Goal: Communication & Community: Answer question/provide support

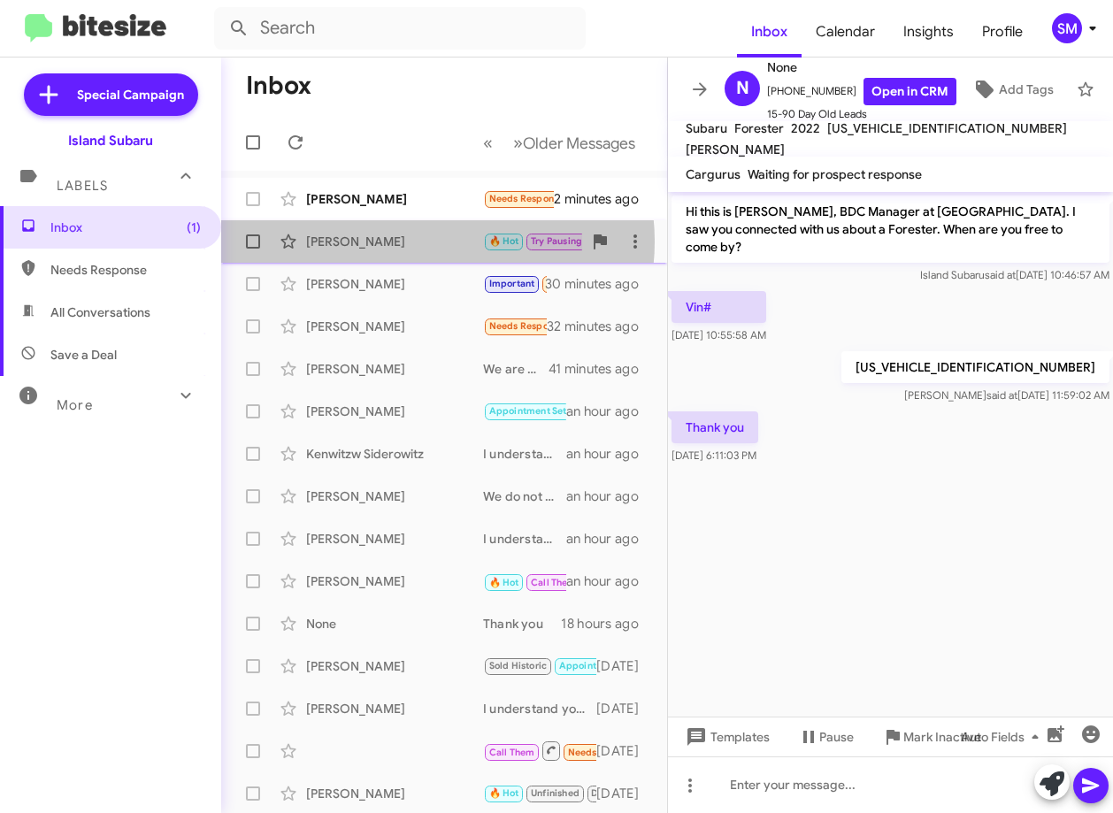
click at [426, 241] on div "[PERSON_NAME]" at bounding box center [394, 242] width 177 height 18
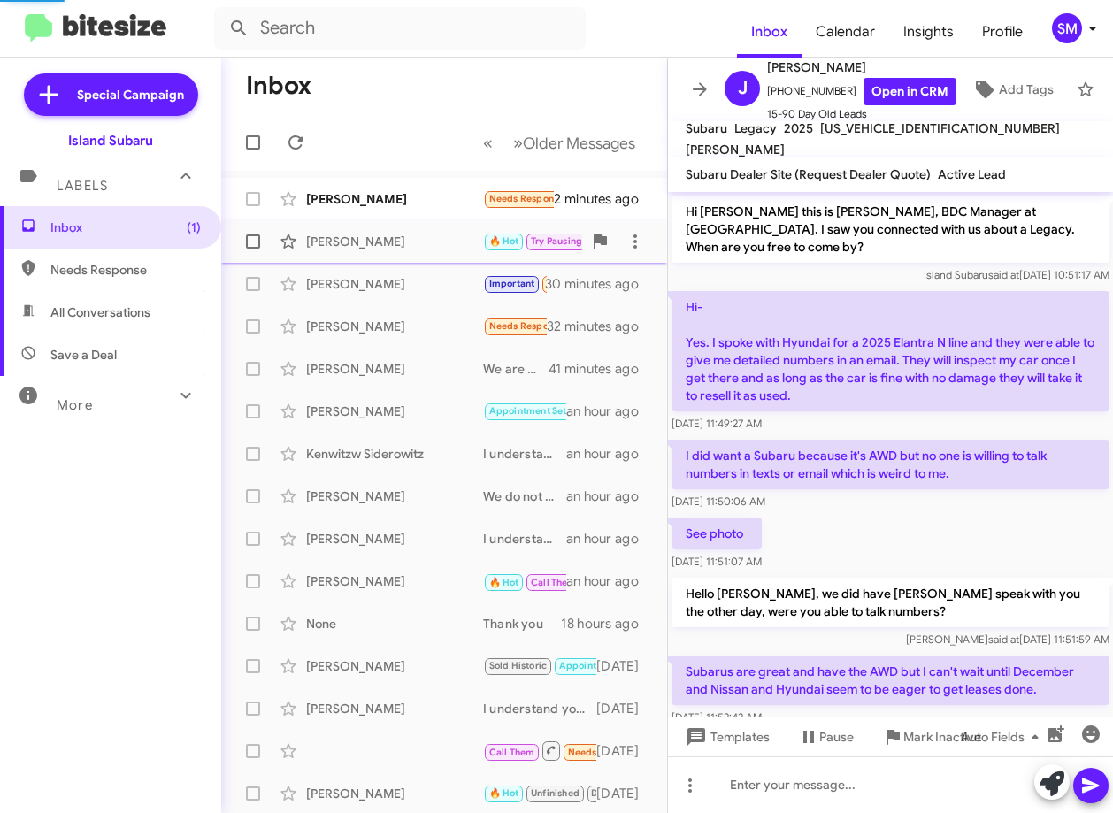
scroll to position [762, 0]
